Goal: Check status: Check status

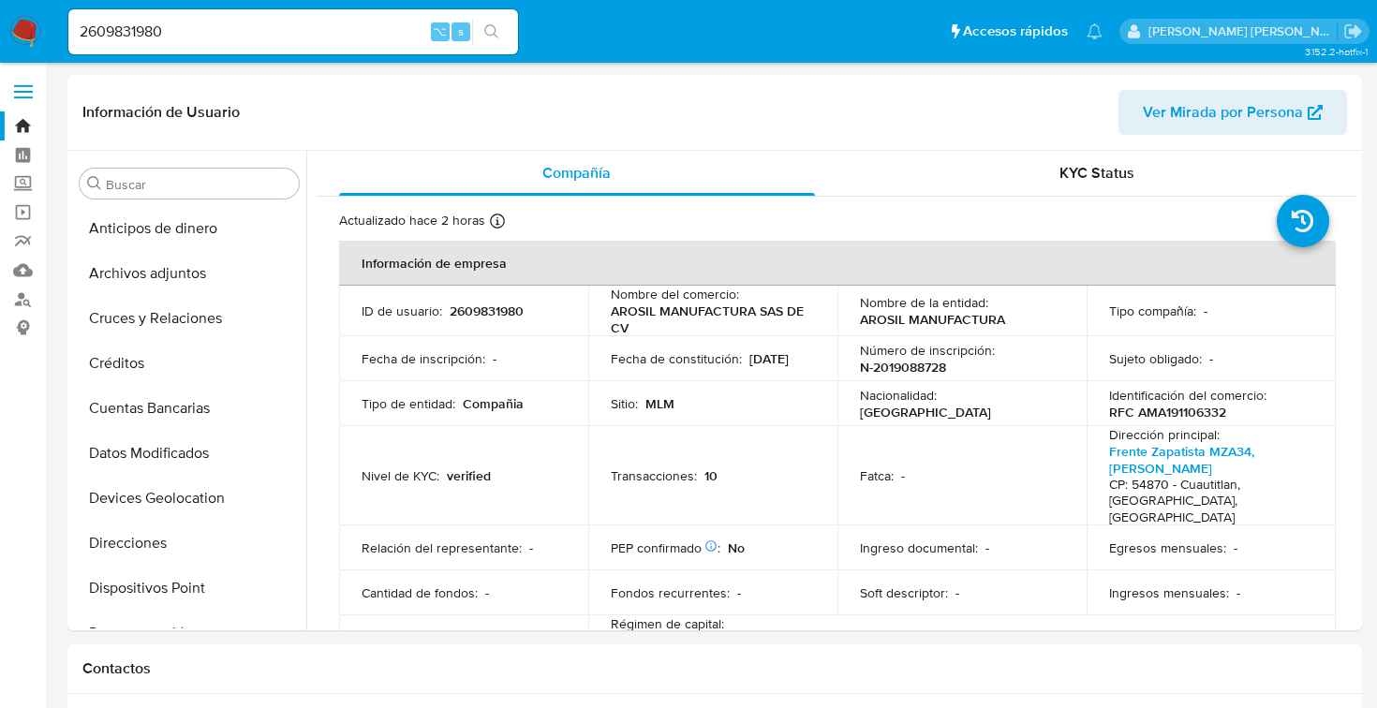
select select "10"
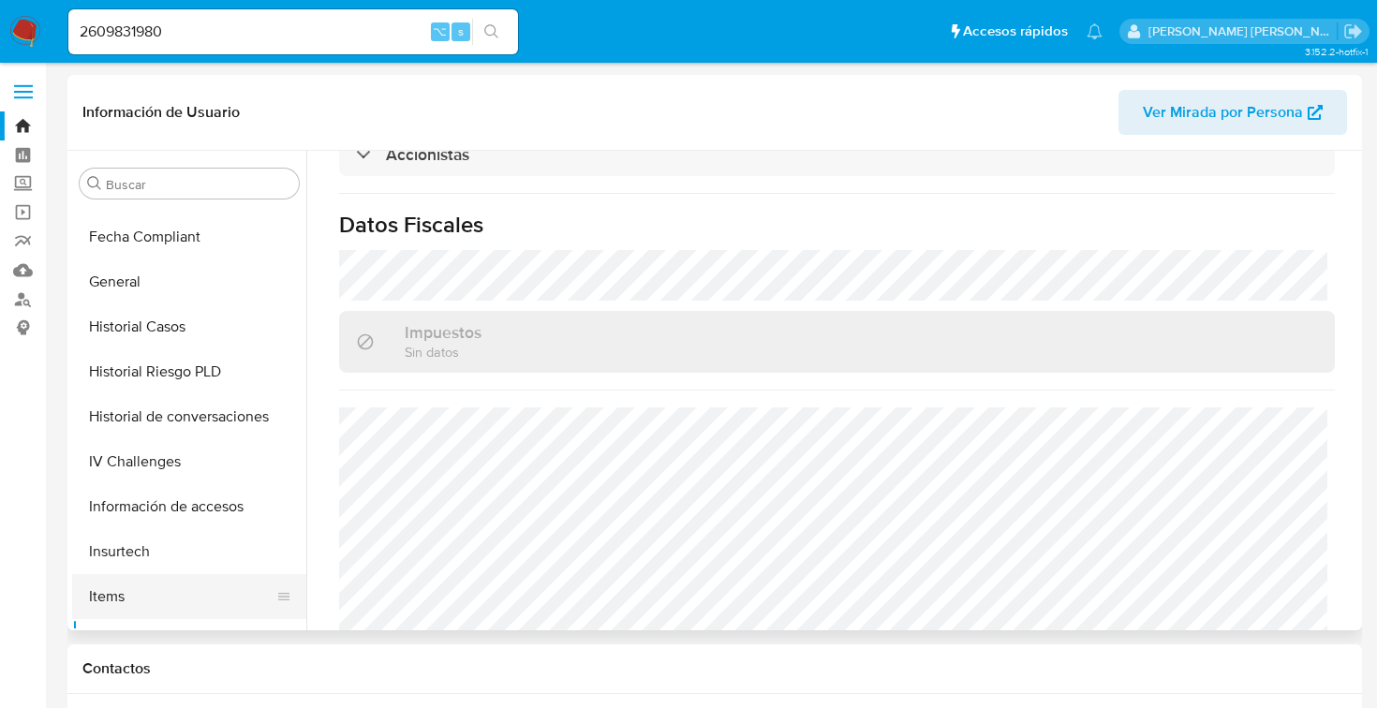
scroll to position [437, 0]
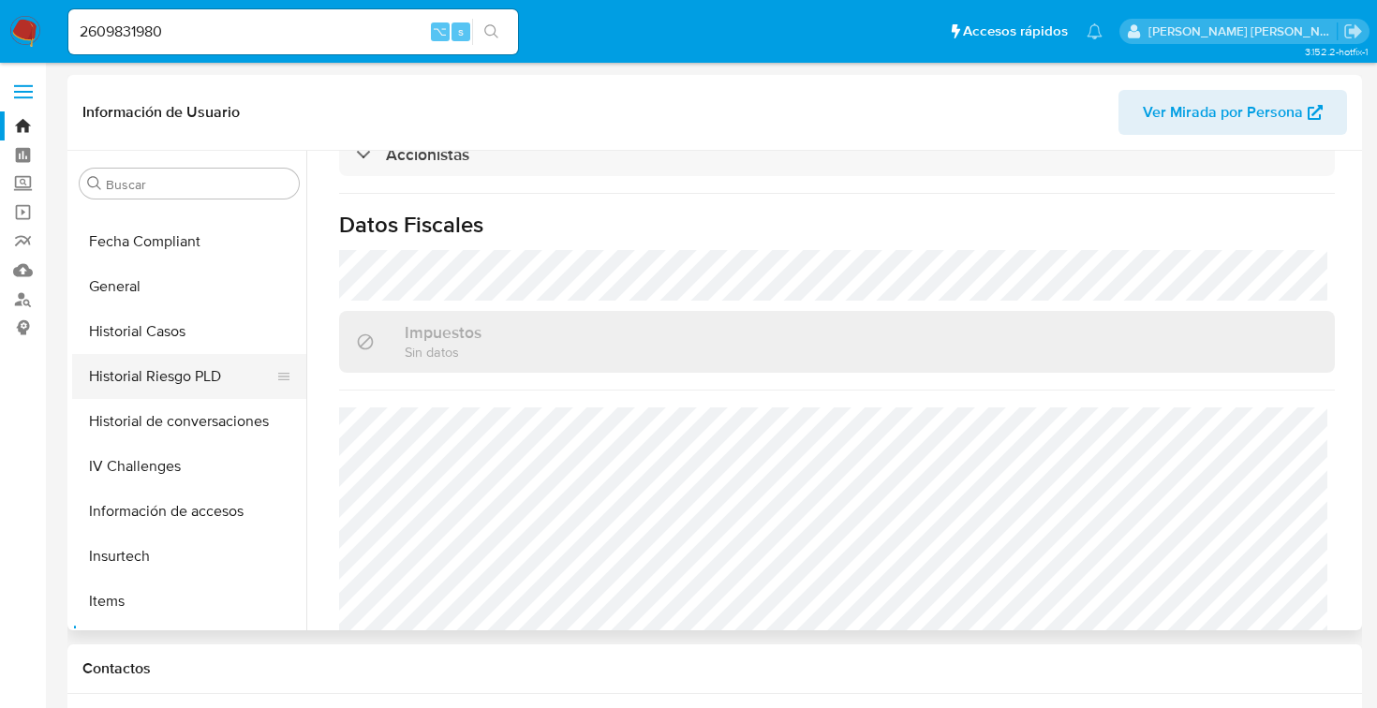
click at [143, 378] on button "Historial Riesgo PLD" at bounding box center [181, 376] width 219 height 45
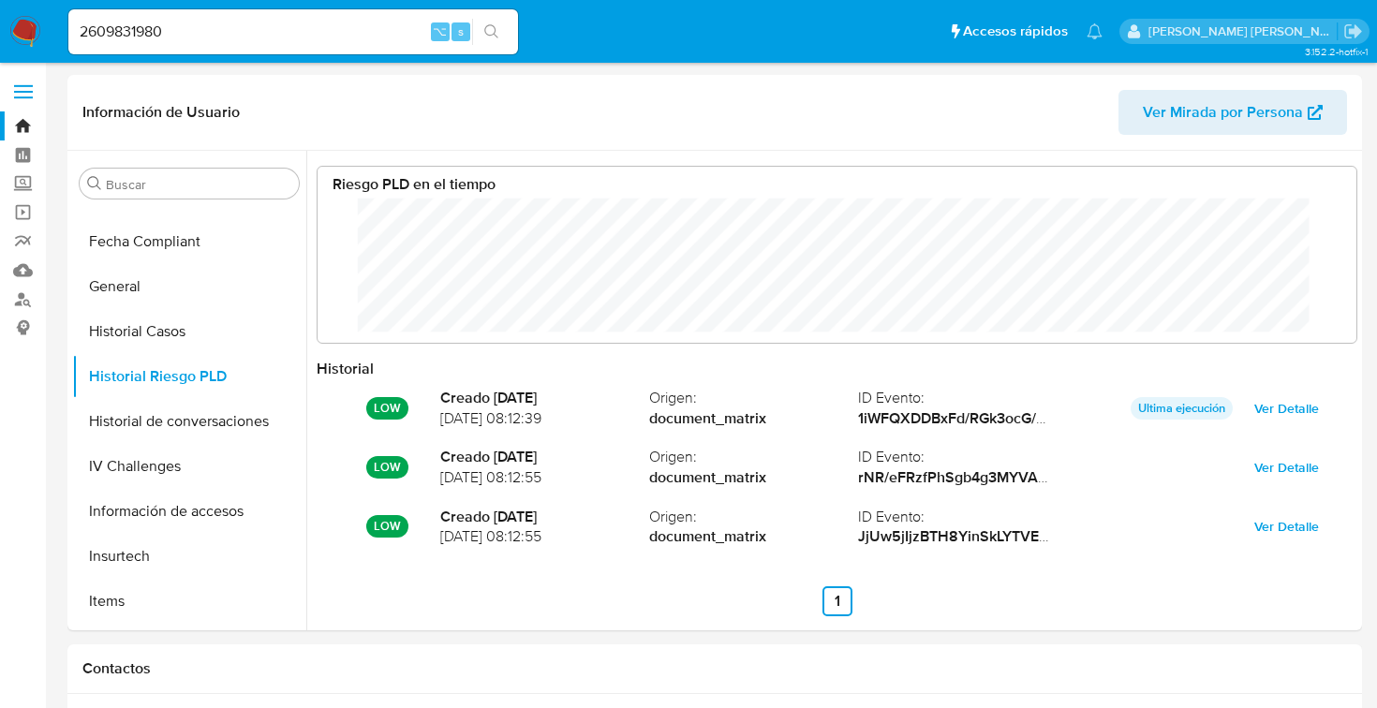
scroll to position [141, 1001]
click at [108, 27] on input "2609831980" at bounding box center [293, 32] width 450 height 24
type input "64845107"
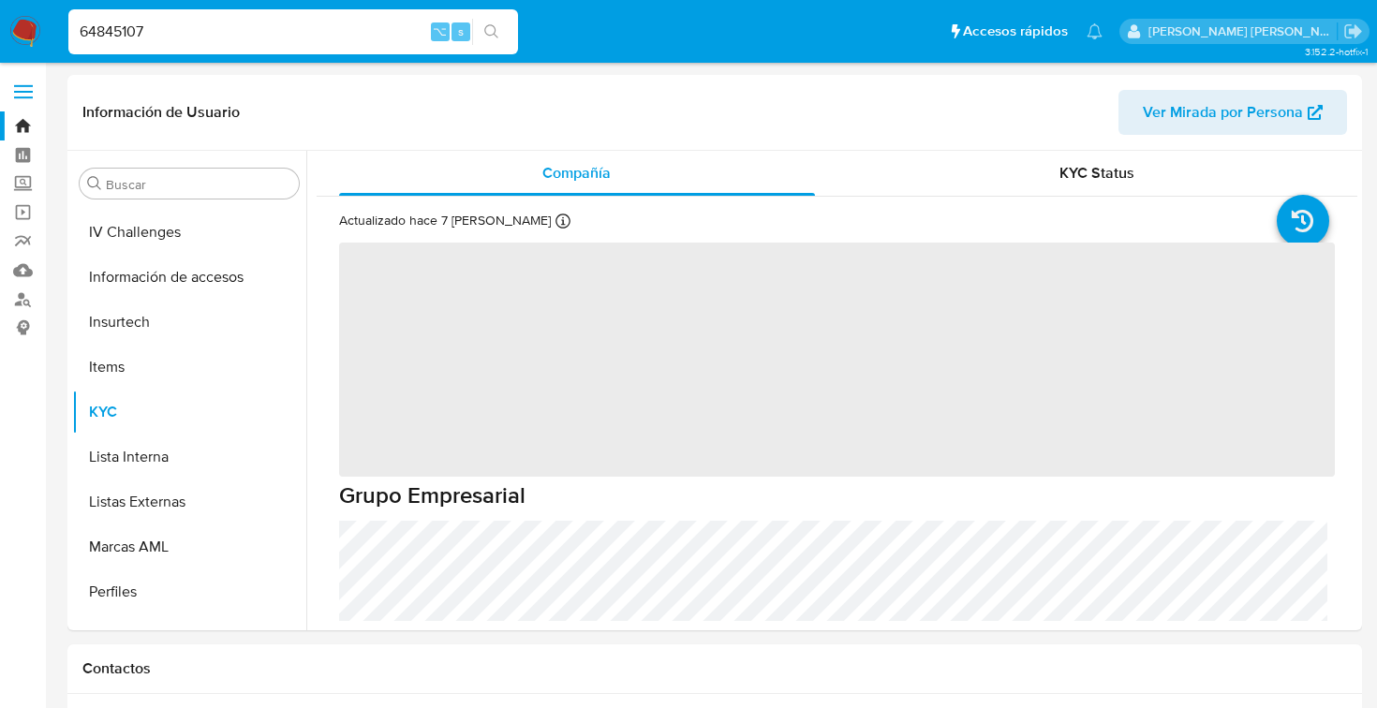
scroll to position [747, 0]
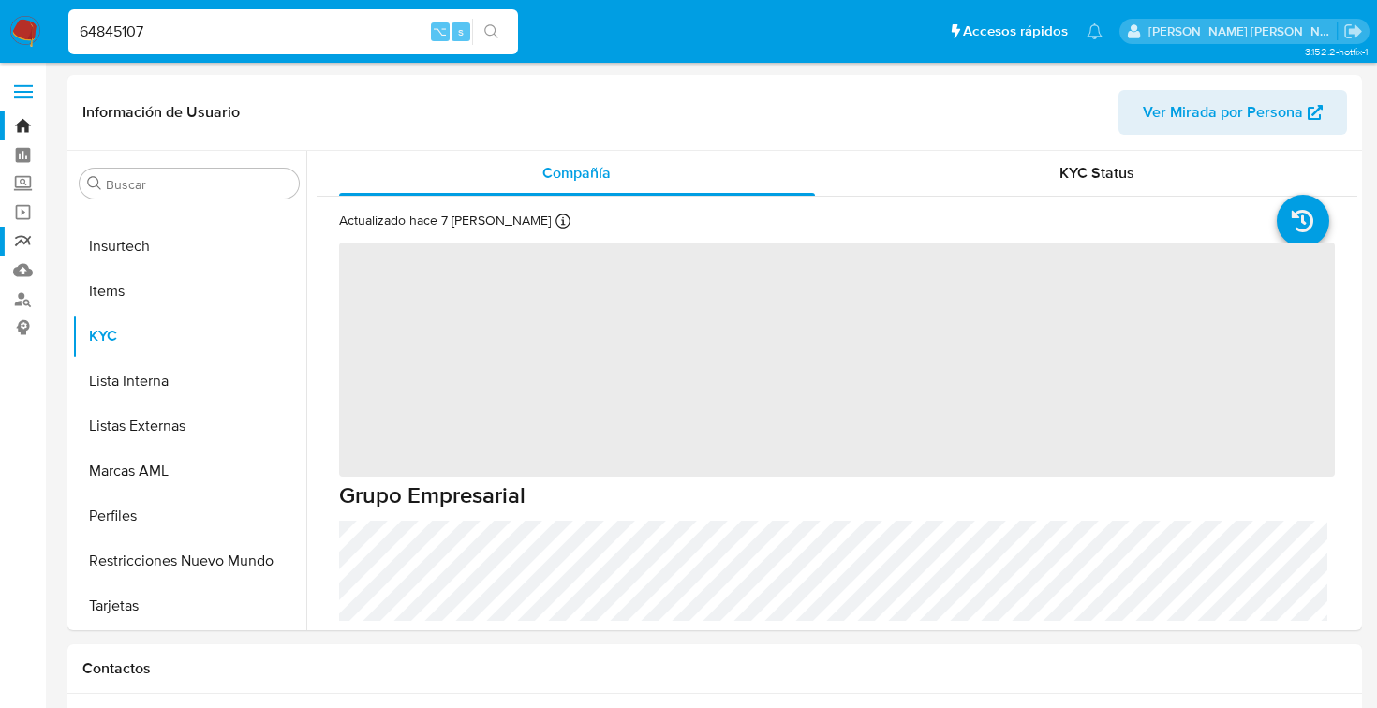
select select "10"
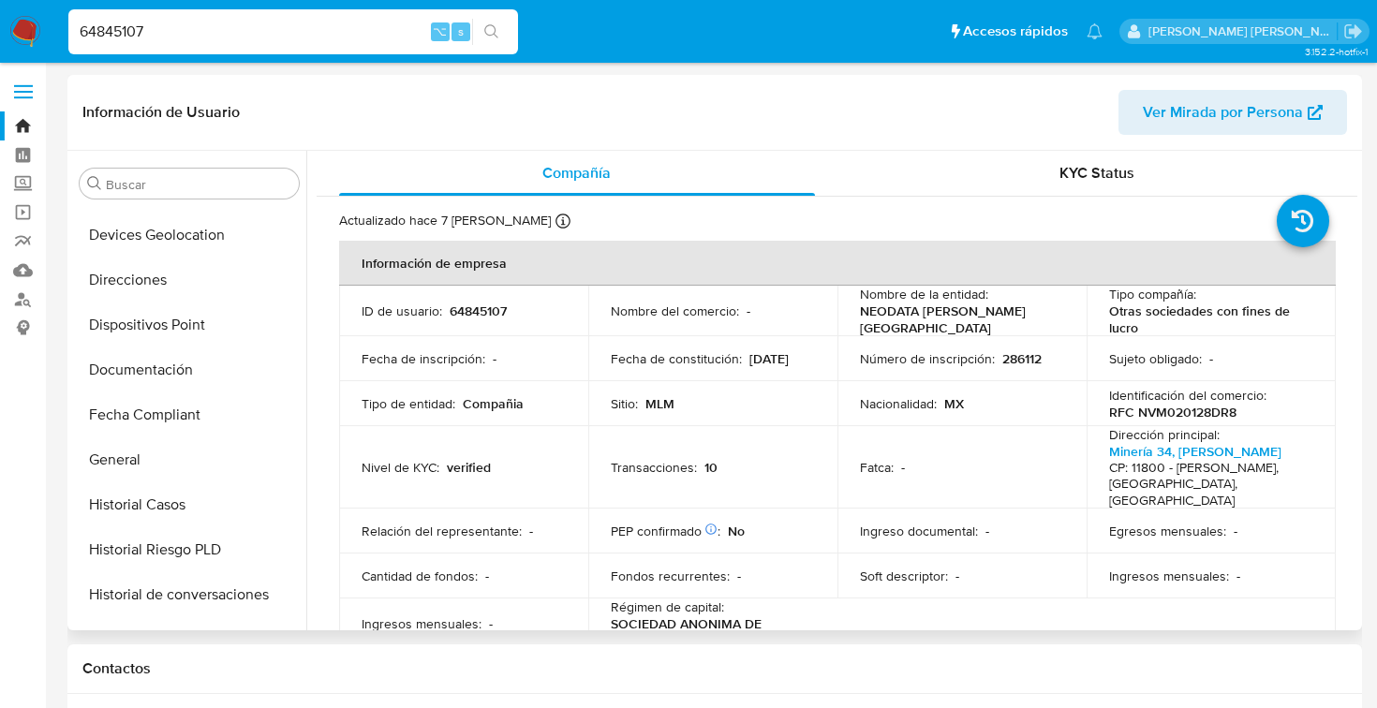
scroll to position [261, 0]
click at [114, 28] on input "64845107" at bounding box center [293, 32] width 450 height 24
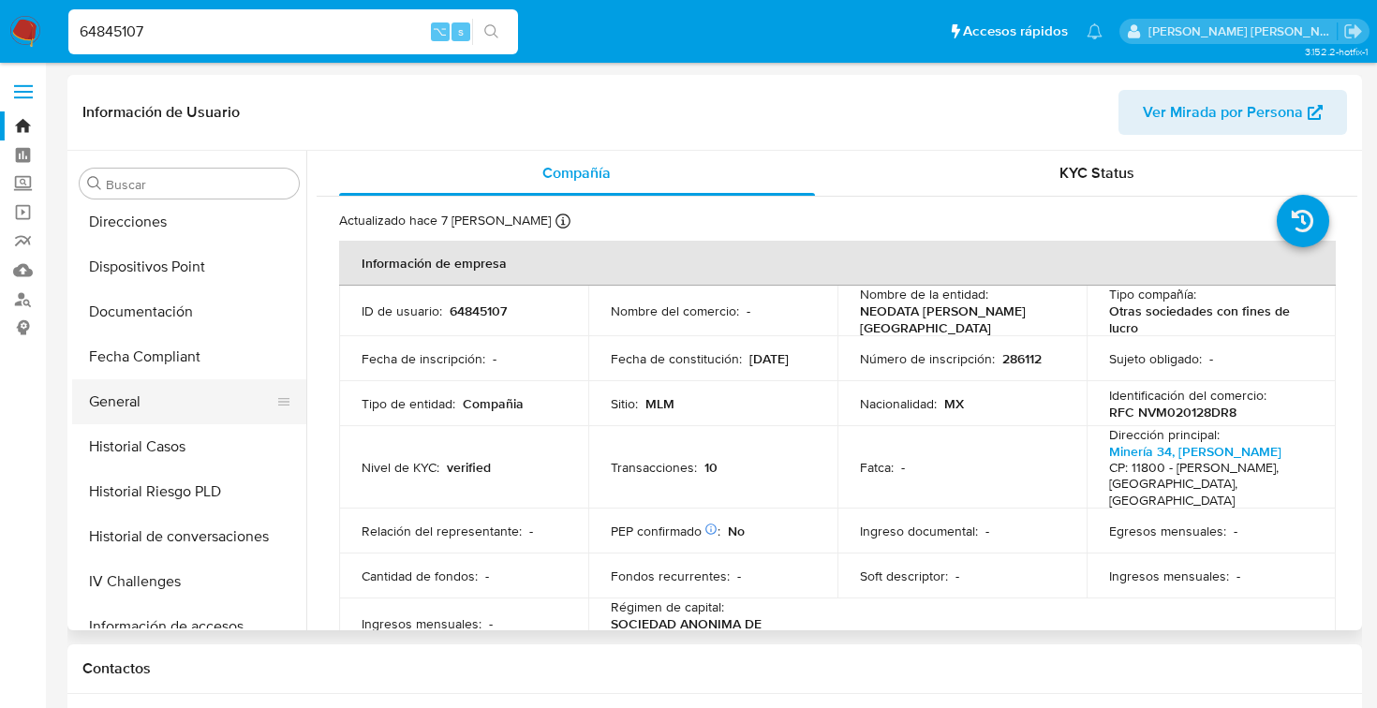
click at [130, 395] on button "General" at bounding box center [181, 401] width 219 height 45
